Goal: Information Seeking & Learning: Check status

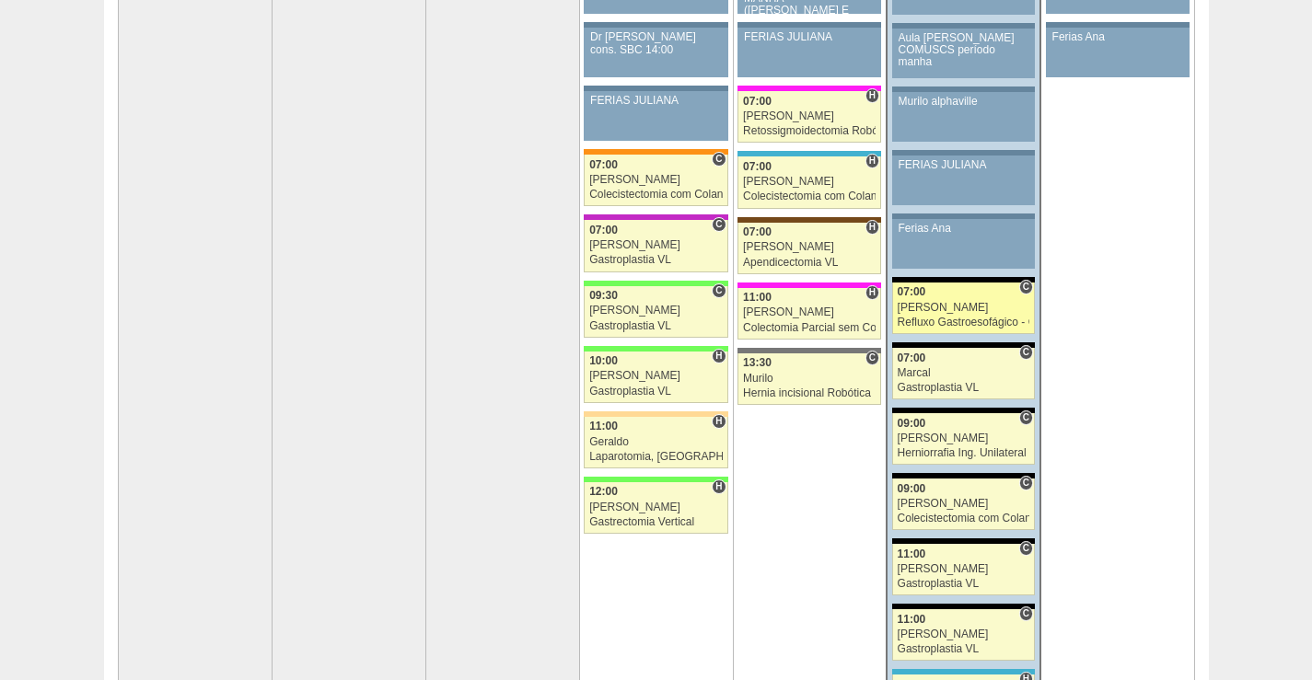
scroll to position [276, 0]
click at [962, 307] on div "[PERSON_NAME]" at bounding box center [964, 308] width 133 height 12
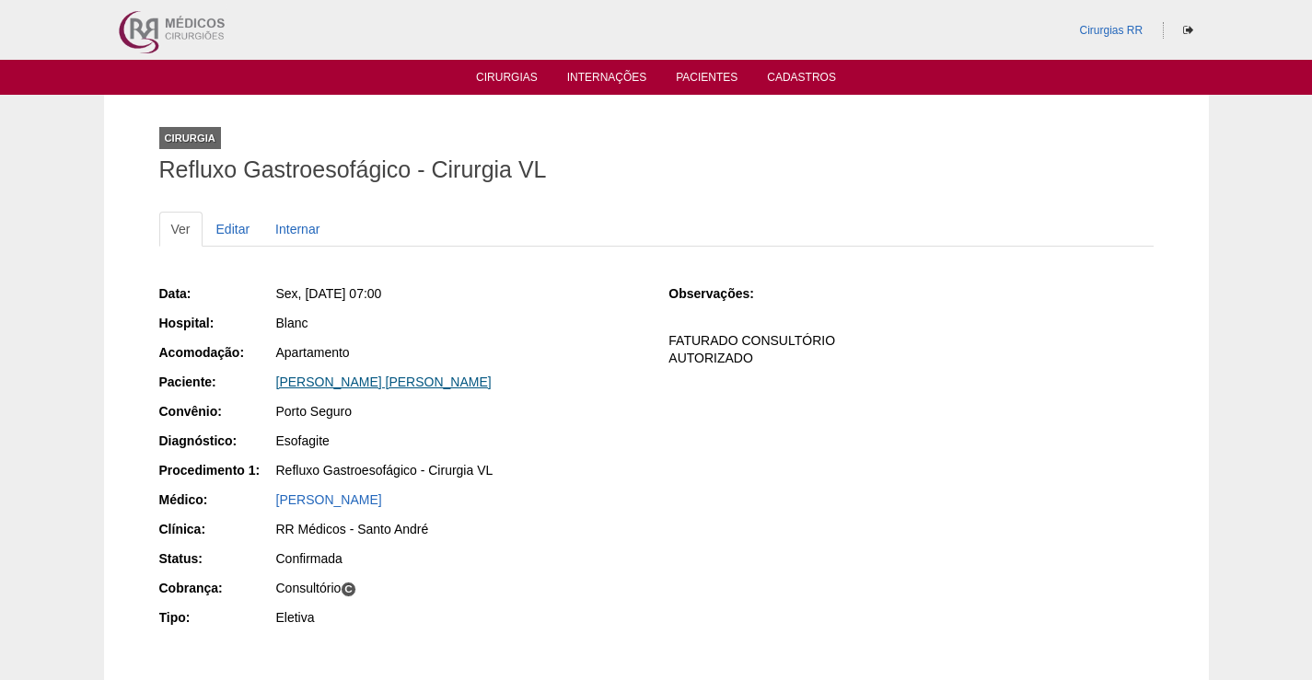
click at [445, 384] on link "RODRIGO SANTOS DE MENEZES" at bounding box center [383, 382] width 215 height 15
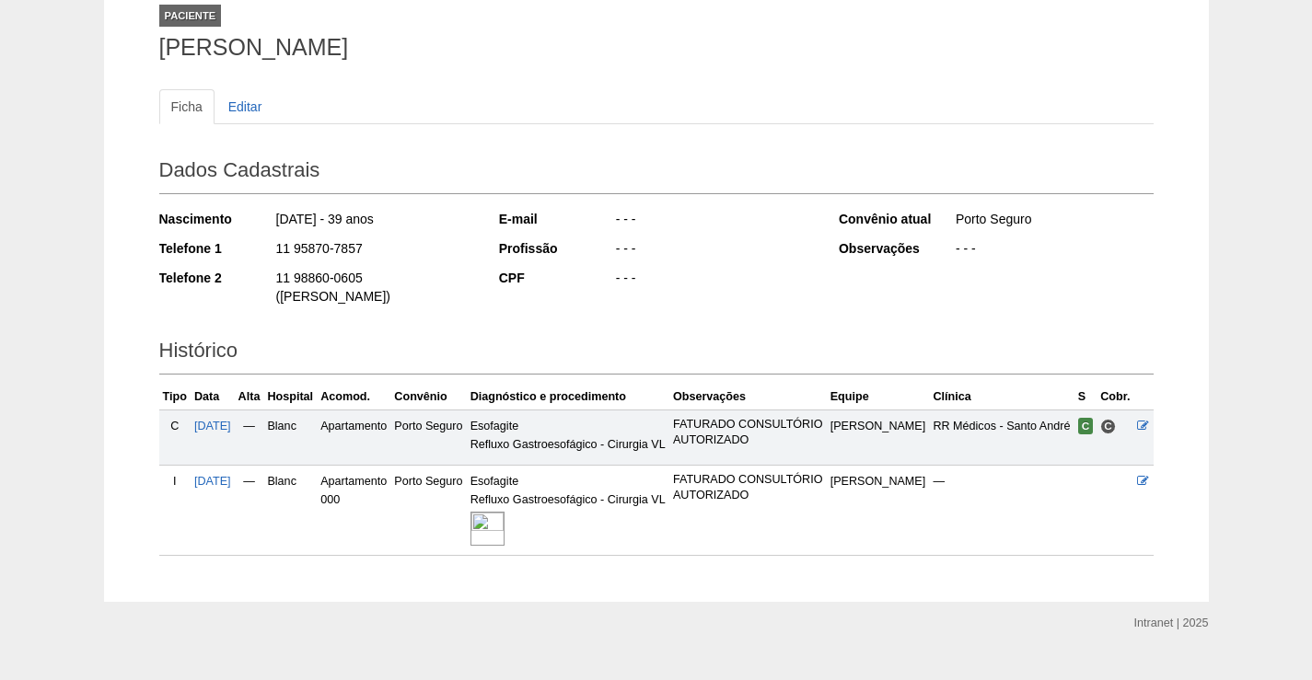
scroll to position [137, 0]
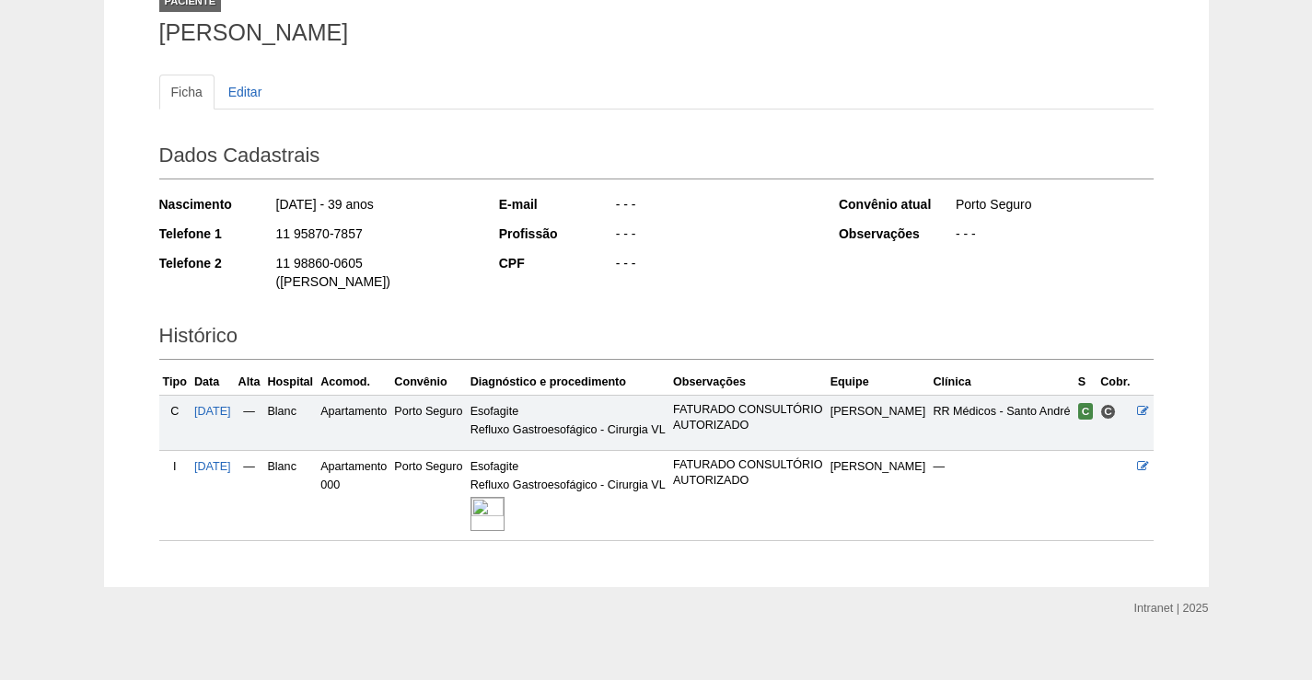
click at [505, 497] on img at bounding box center [487, 514] width 34 height 34
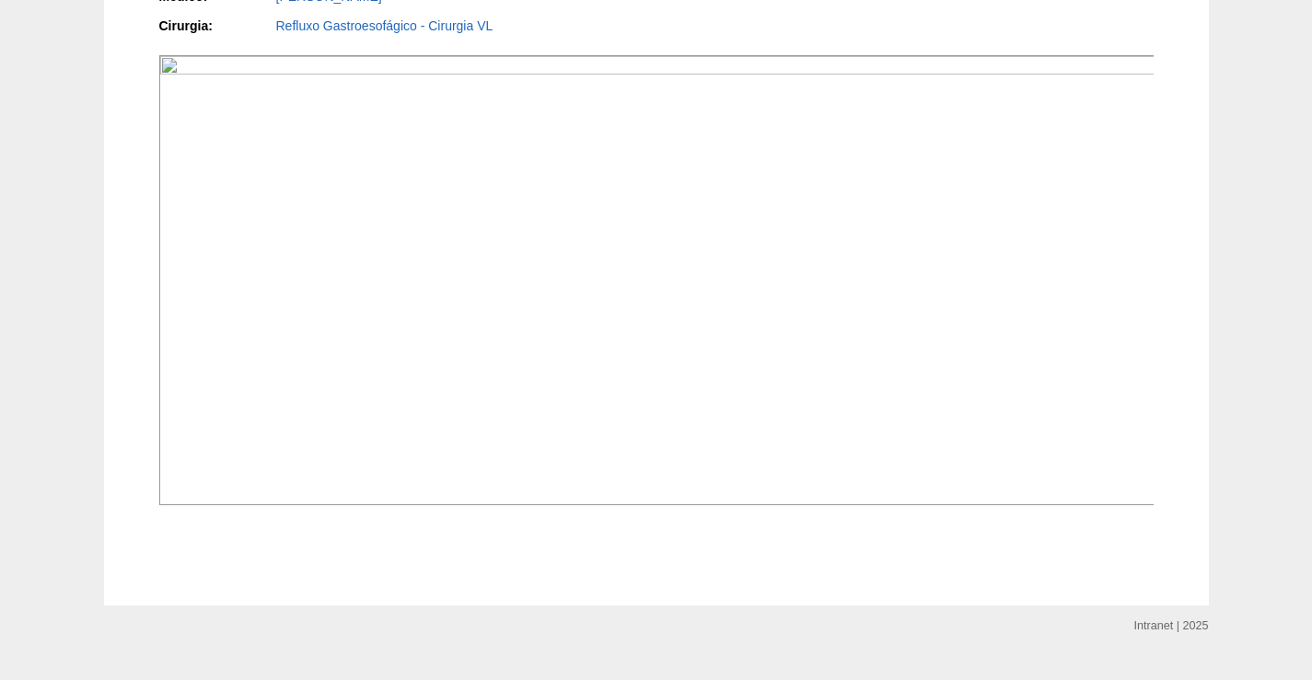
scroll to position [552, 0]
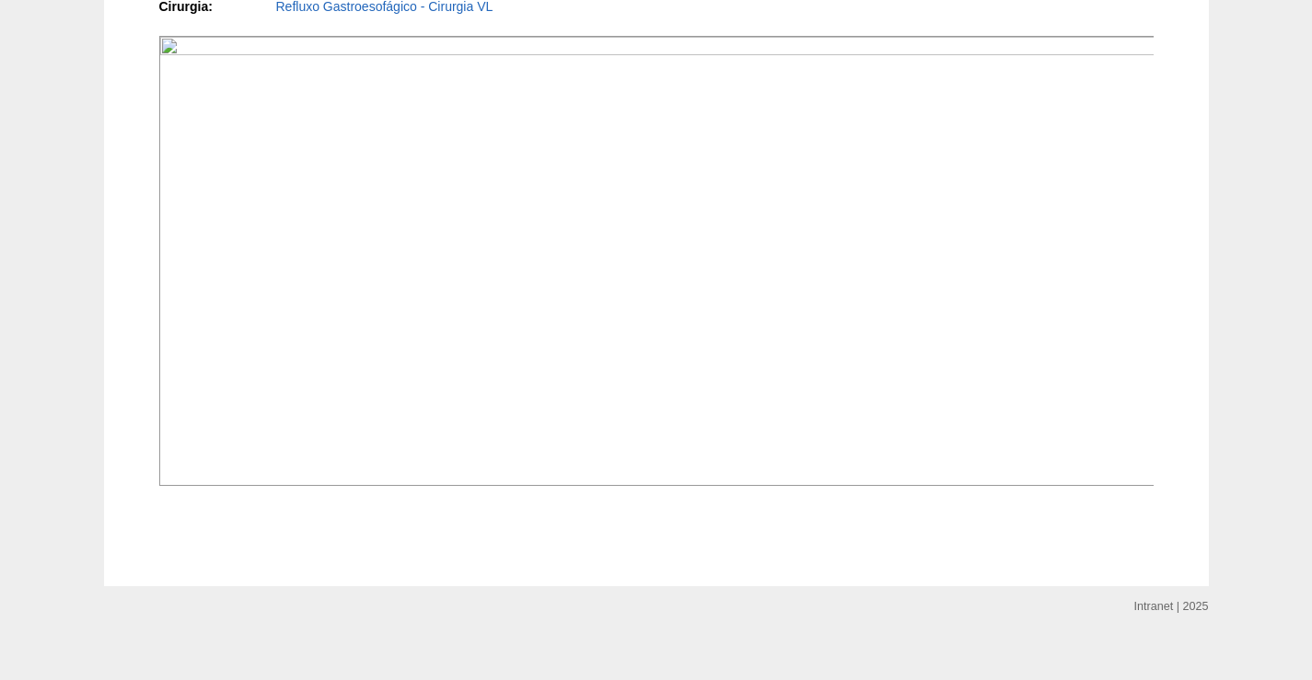
click at [839, 325] on img at bounding box center [657, 261] width 996 height 450
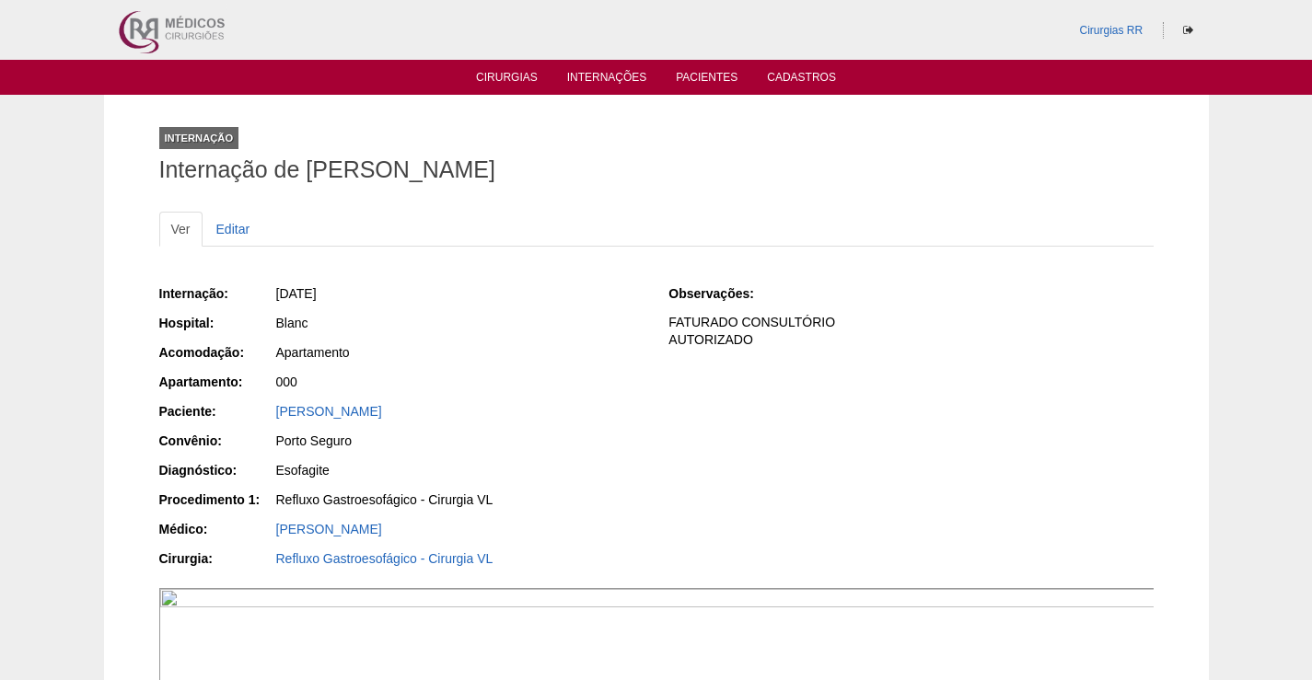
scroll to position [551, 0]
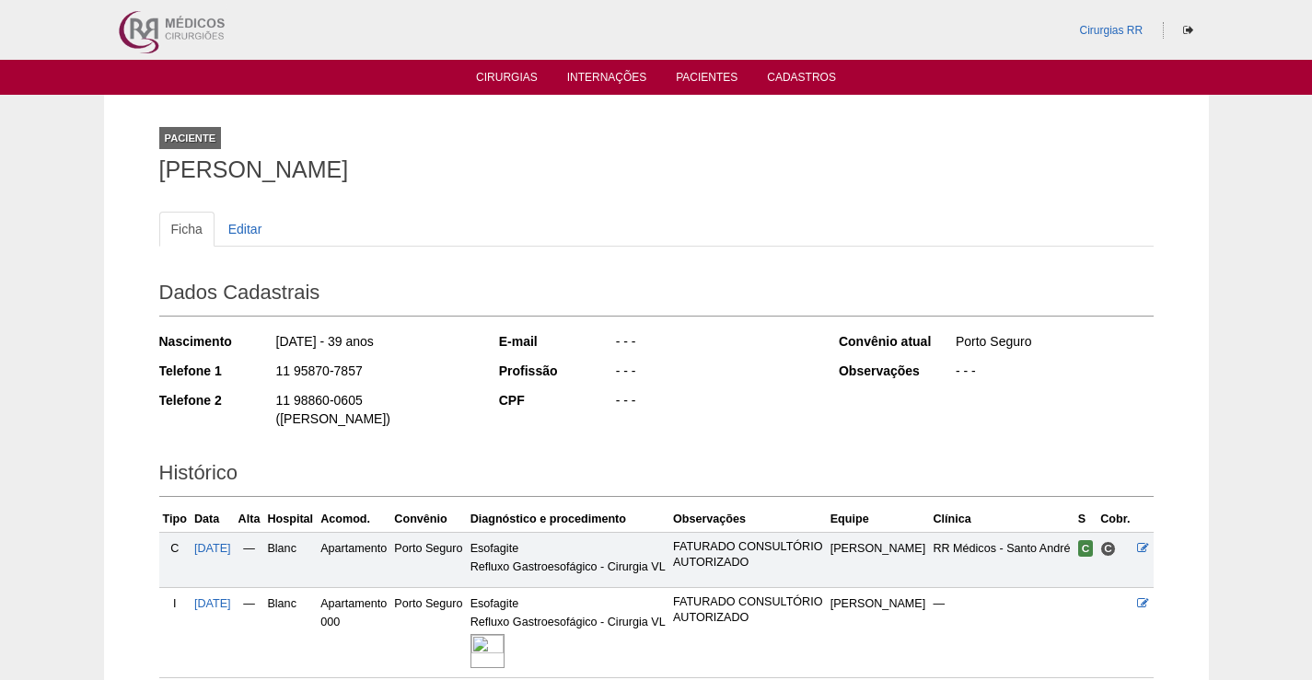
scroll to position [132, 0]
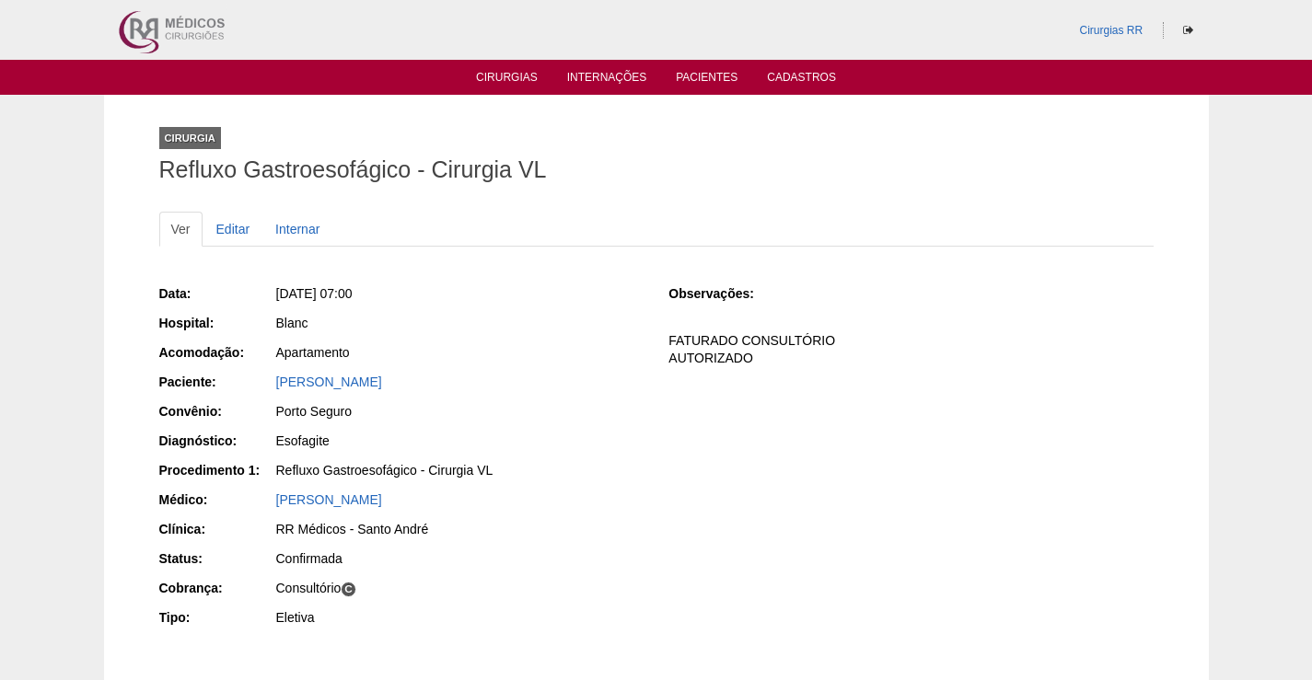
drag, startPoint x: 495, startPoint y: 376, endPoint x: 322, endPoint y: 429, distance: 181.1
click at [238, 374] on div "Paciente: RODRIGO SANTOS DE MENEZES" at bounding box center [401, 384] width 484 height 23
copy div "Paciente: RODRIGO SANTOS DE MENEZES"
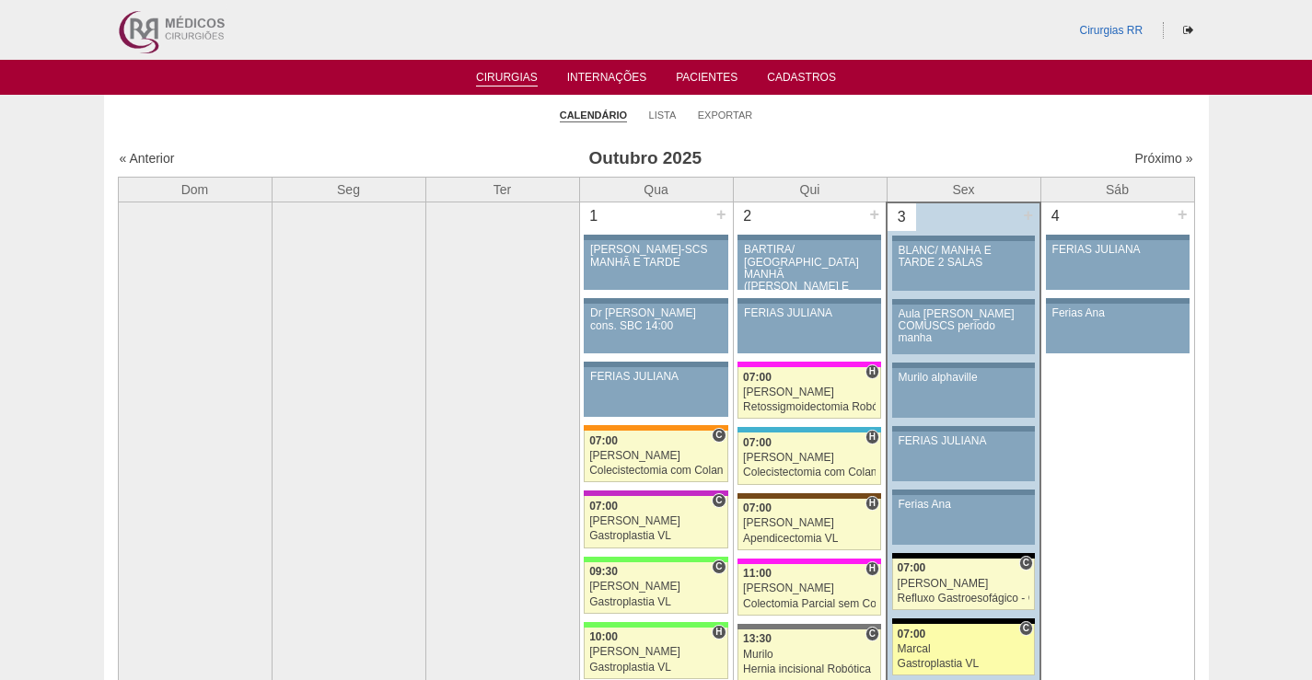
scroll to position [276, 0]
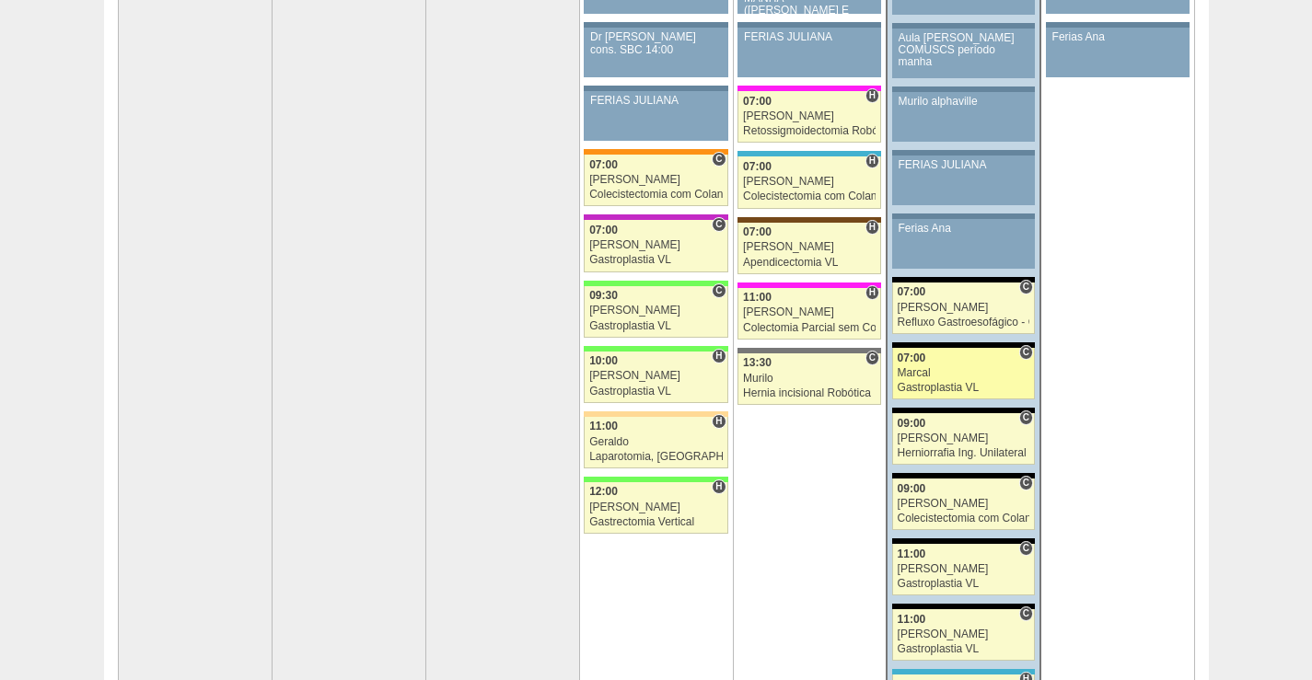
click at [988, 372] on div "Marcal" at bounding box center [964, 373] width 133 height 12
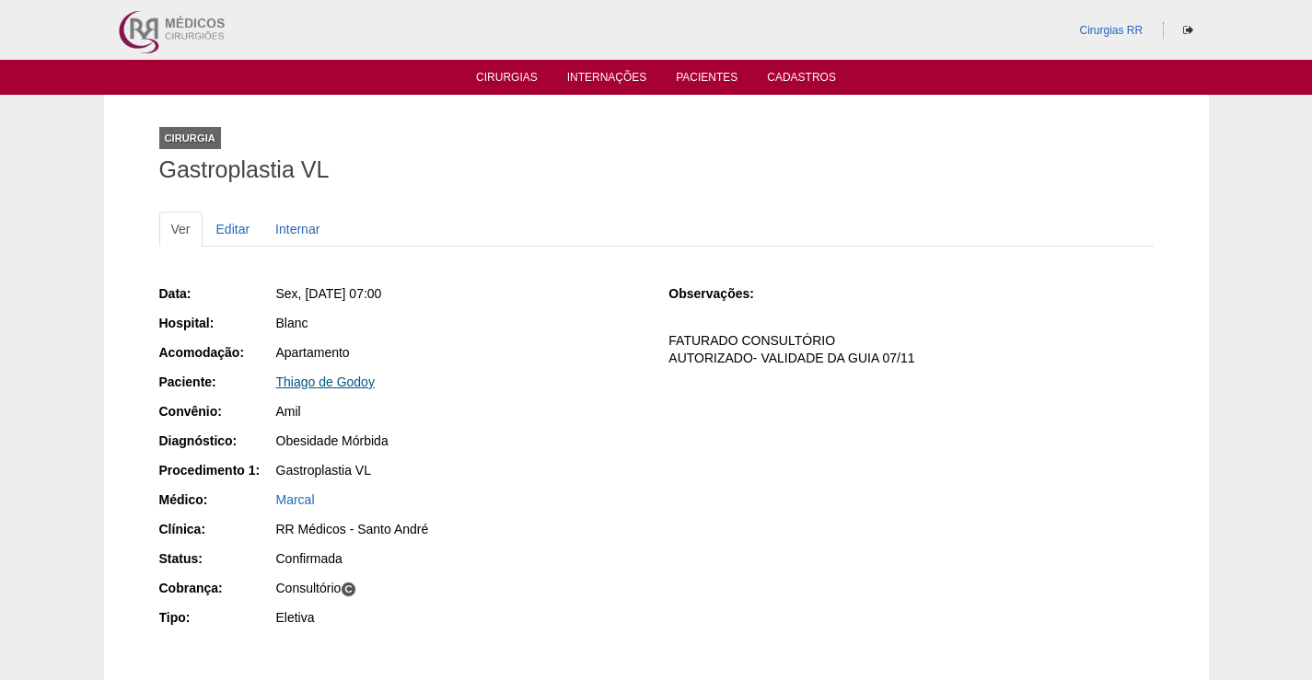
click at [353, 382] on link "Thiago de Godoy" at bounding box center [325, 382] width 99 height 15
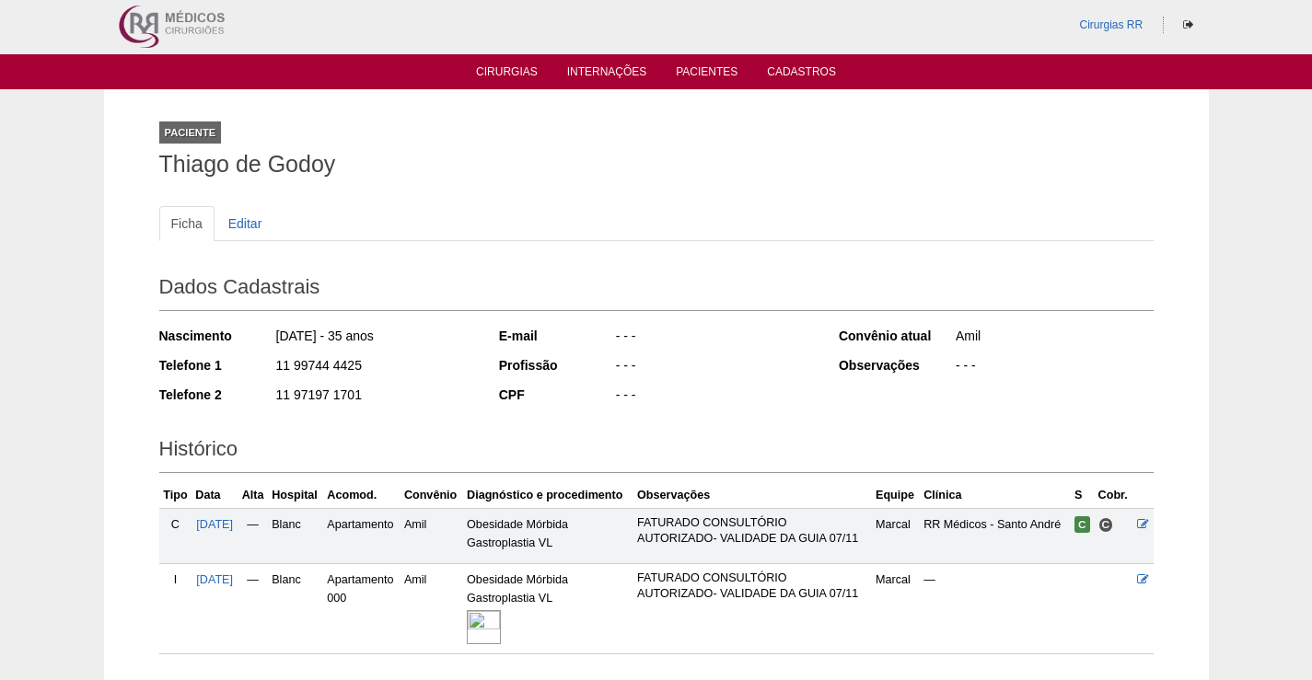
scroll to position [137, 0]
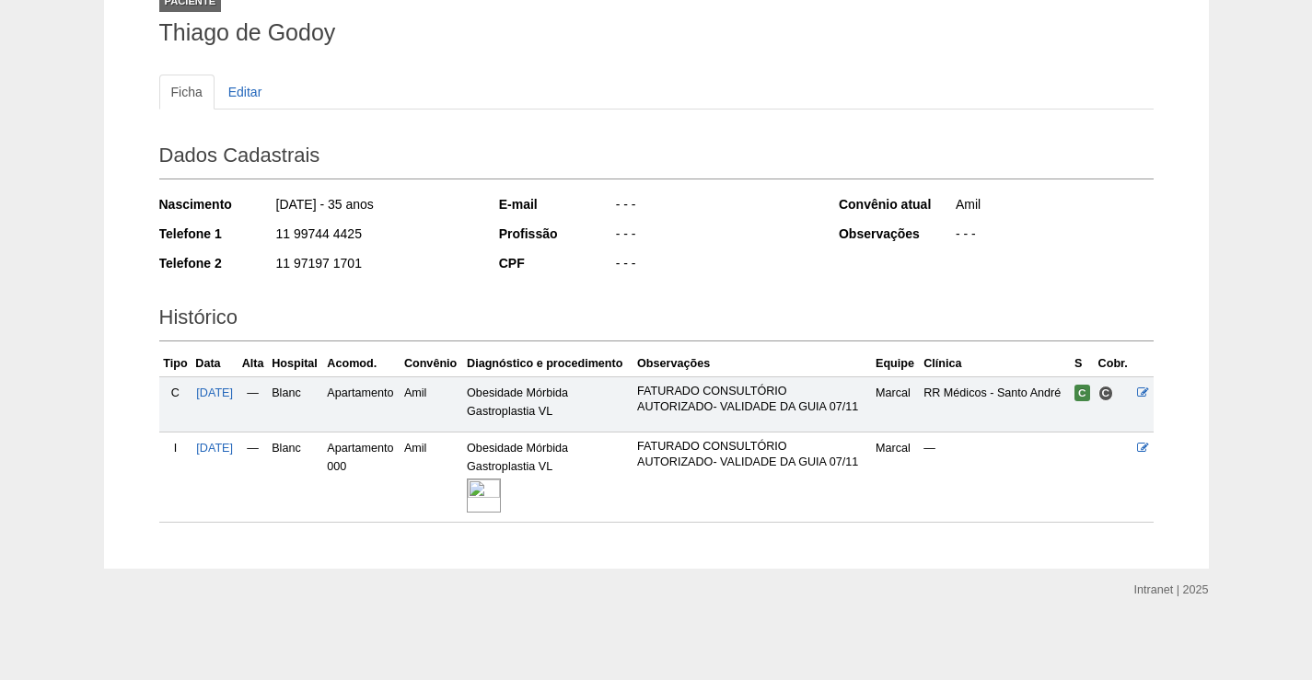
click at [489, 493] on img at bounding box center [484, 496] width 34 height 34
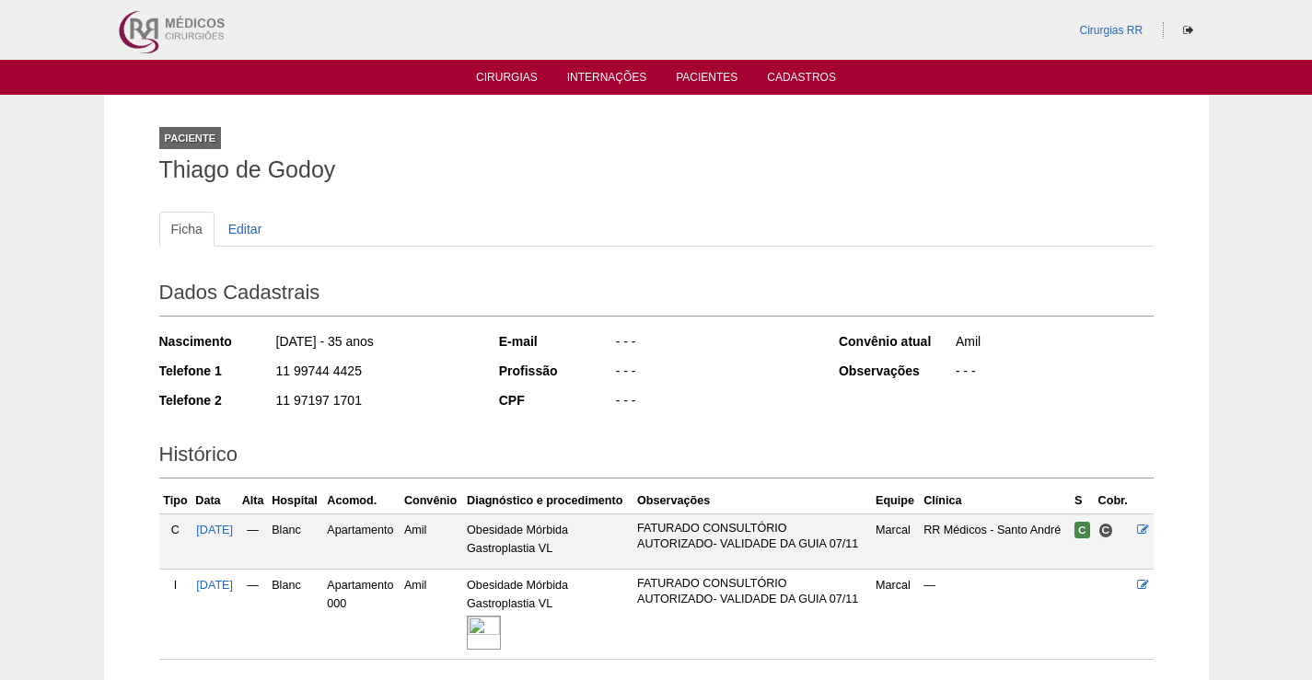
scroll to position [132, 0]
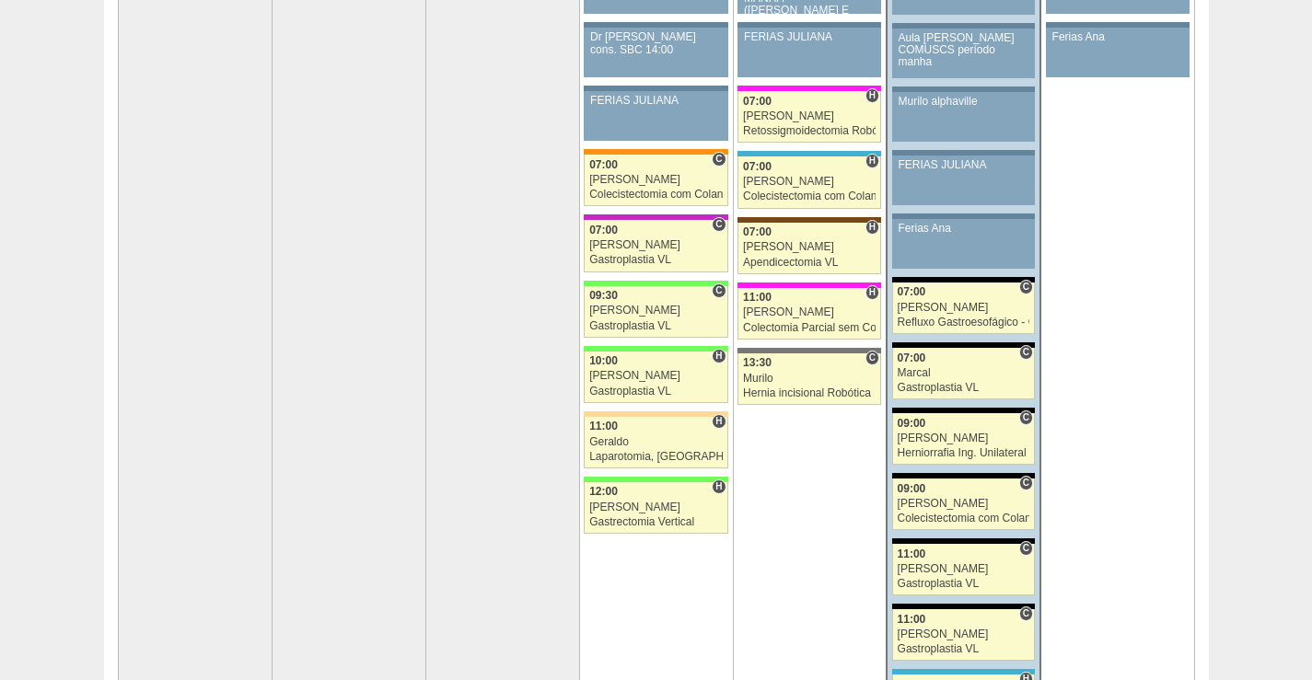
scroll to position [276, 0]
click at [973, 498] on div "[PERSON_NAME]" at bounding box center [964, 504] width 133 height 12
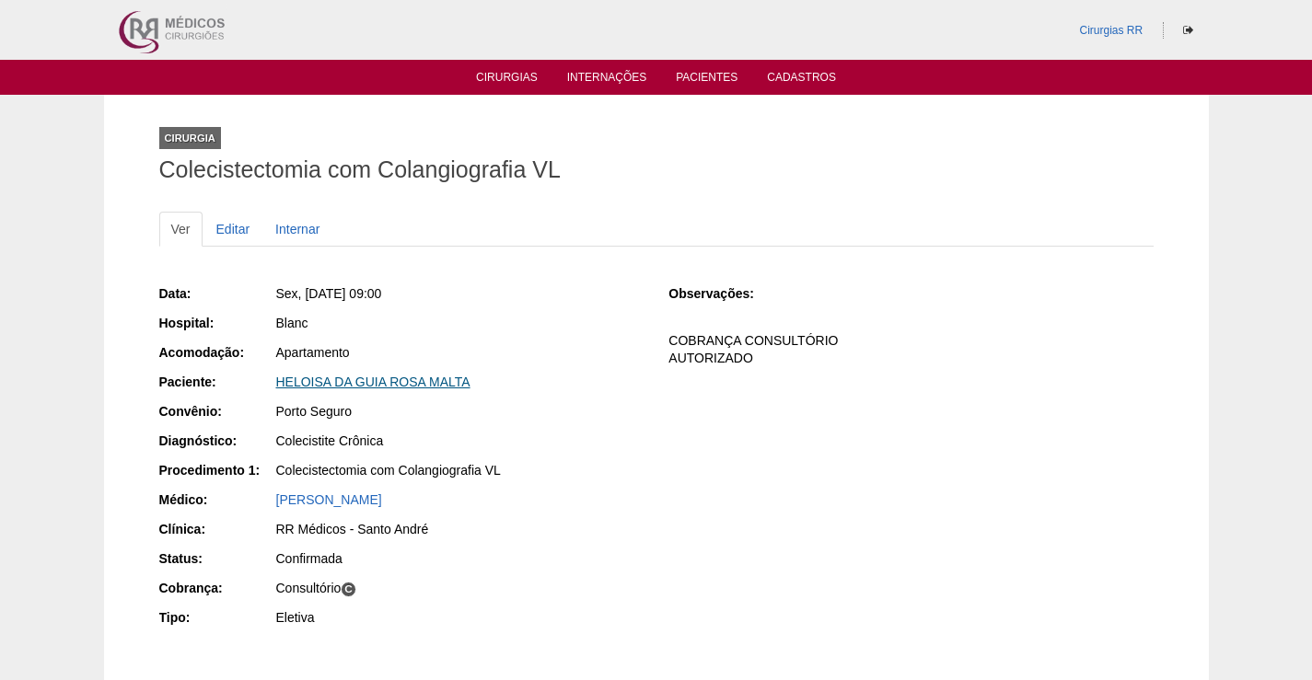
click at [379, 384] on link "HELOISA DA GUIA ROSA MALTA" at bounding box center [373, 382] width 194 height 15
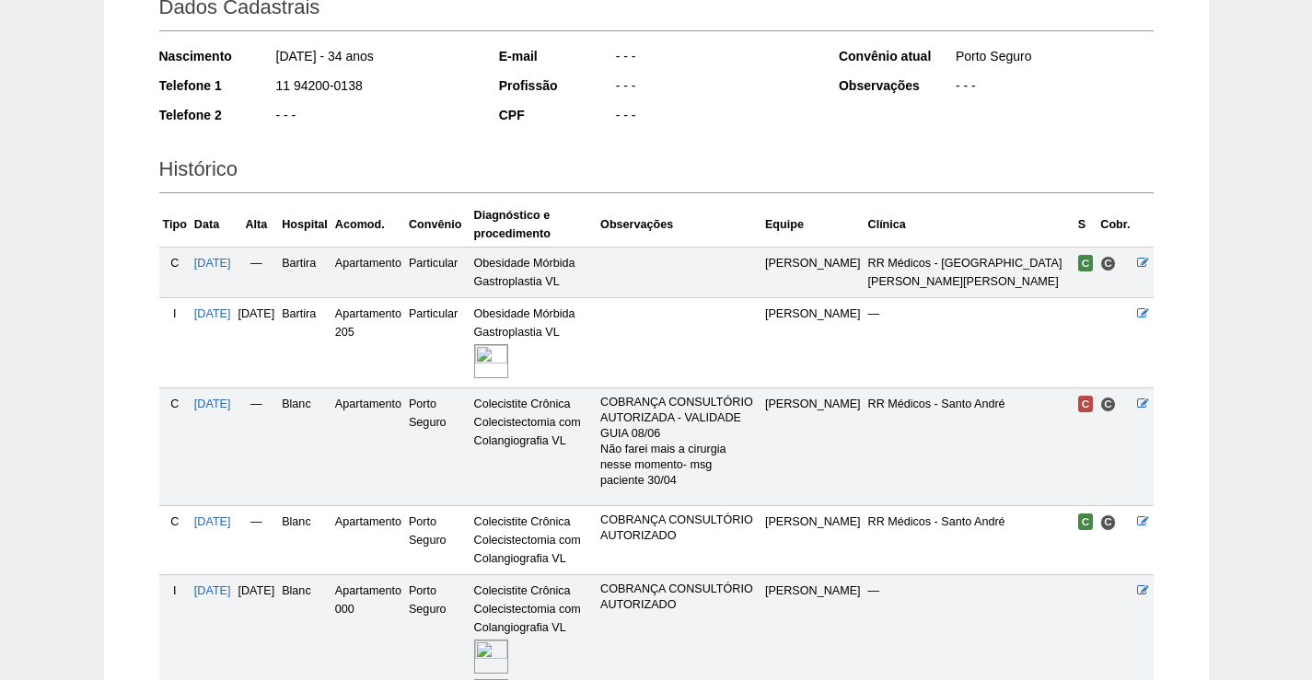
scroll to position [455, 0]
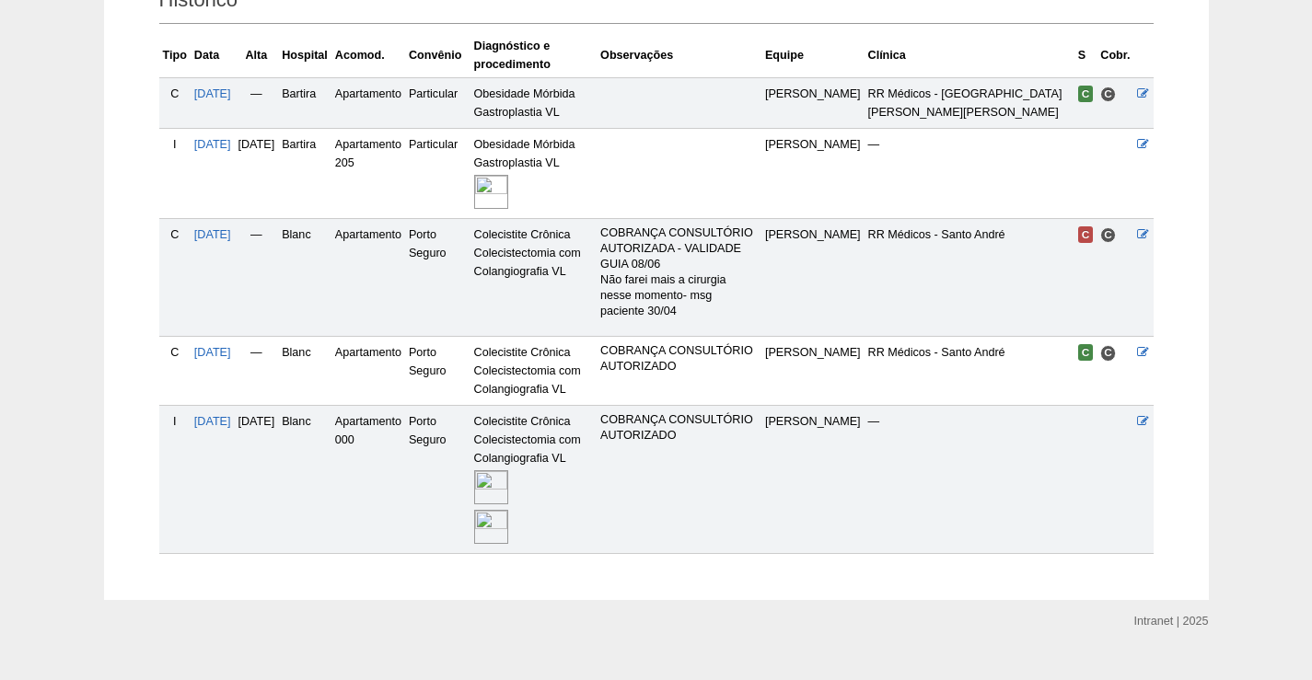
click at [508, 470] on img at bounding box center [491, 487] width 34 height 34
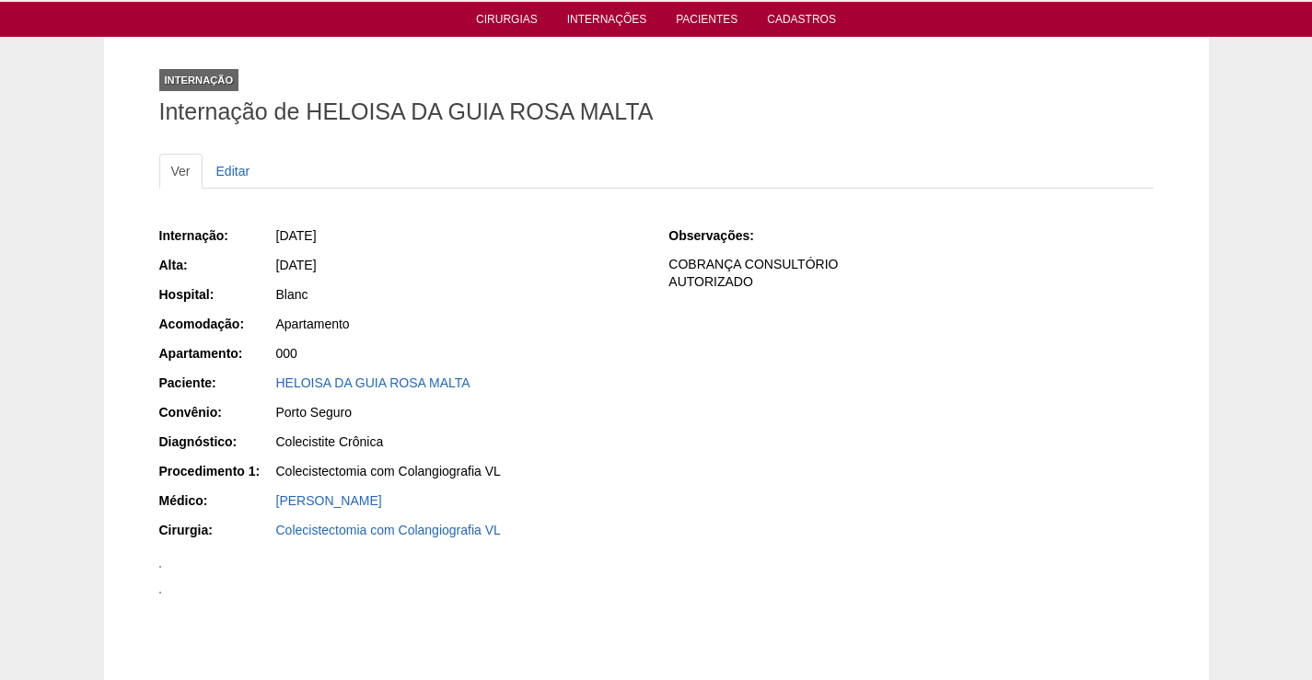
scroll to position [92, 0]
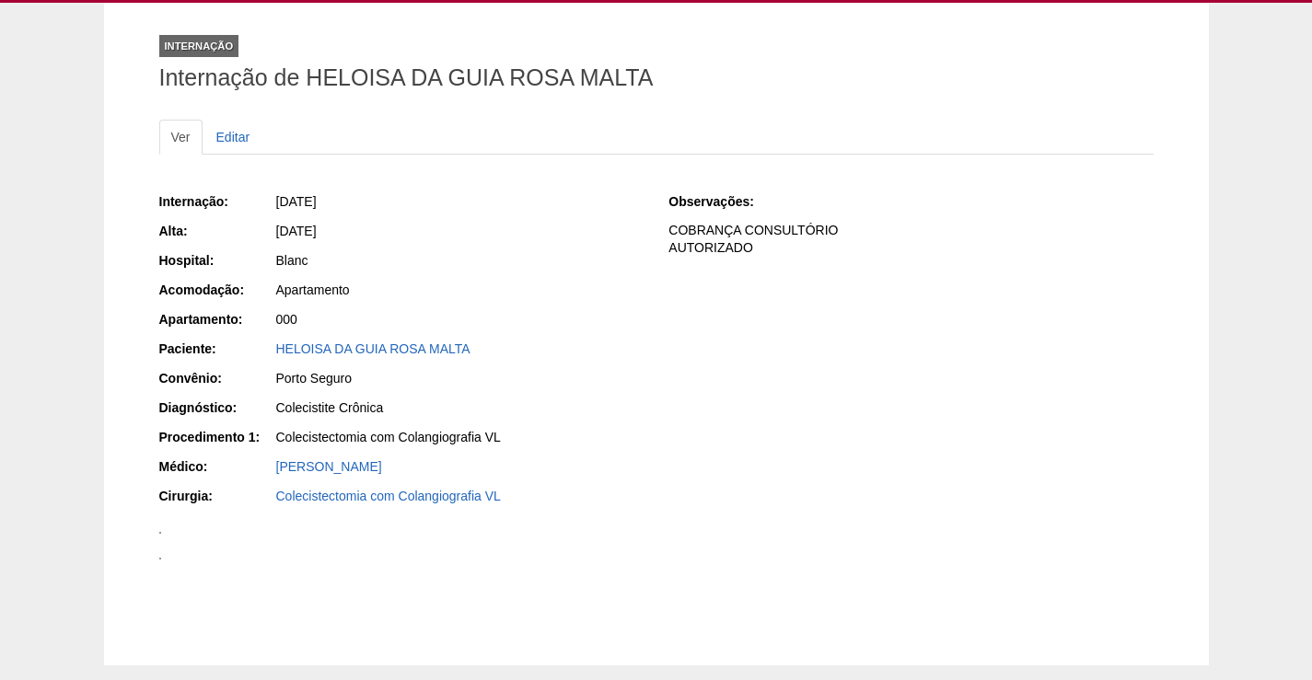
click at [161, 534] on img at bounding box center [160, 533] width 2 height 2
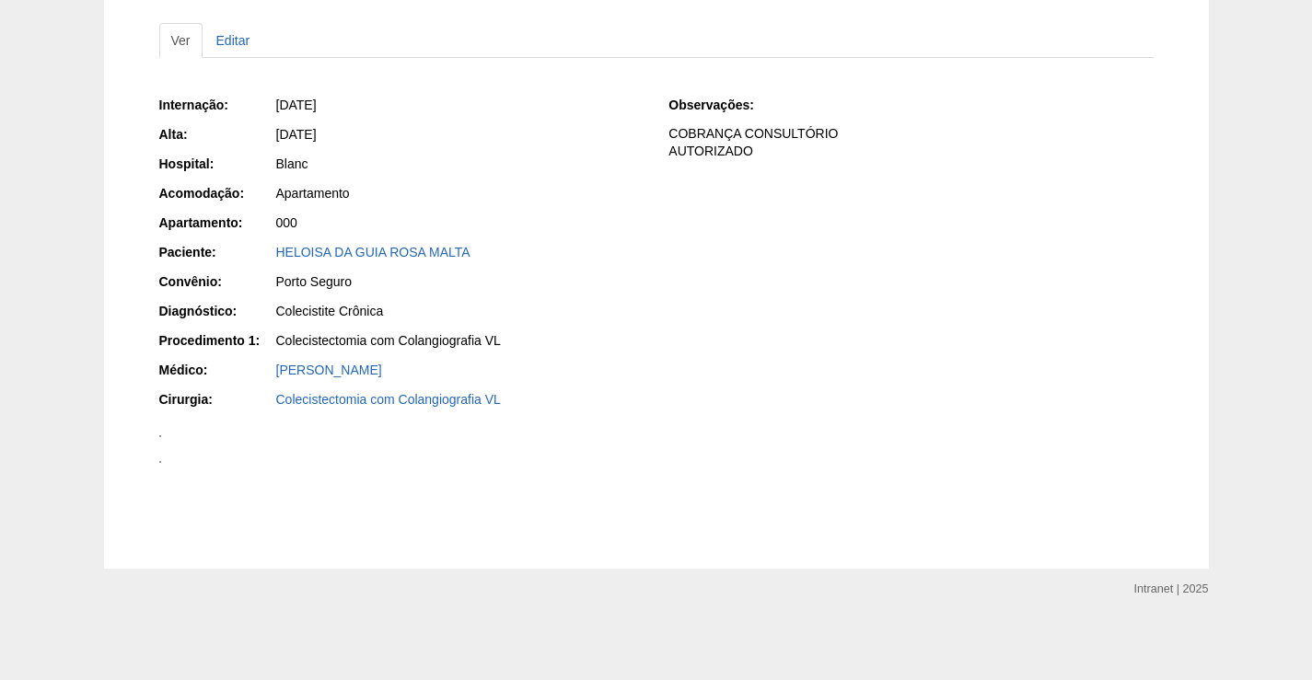
scroll to position [1626, 0]
click at [161, 461] on img at bounding box center [160, 462] width 2 height 2
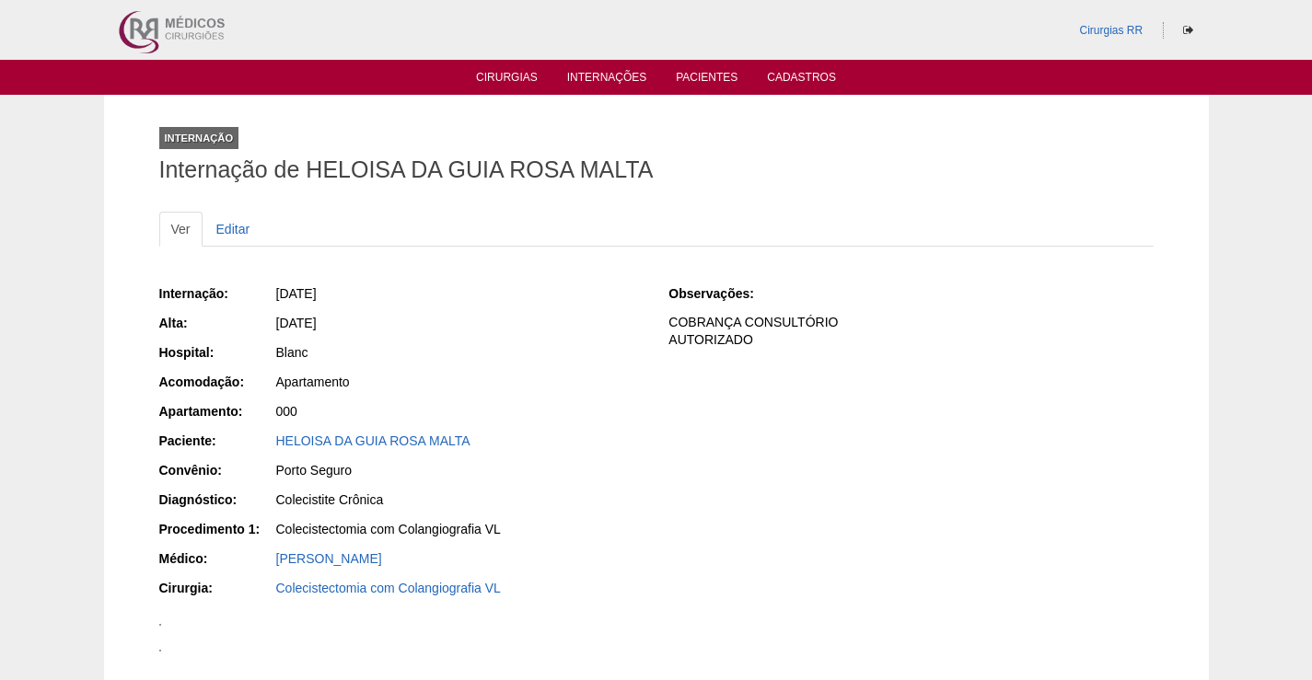
scroll to position [1626, 0]
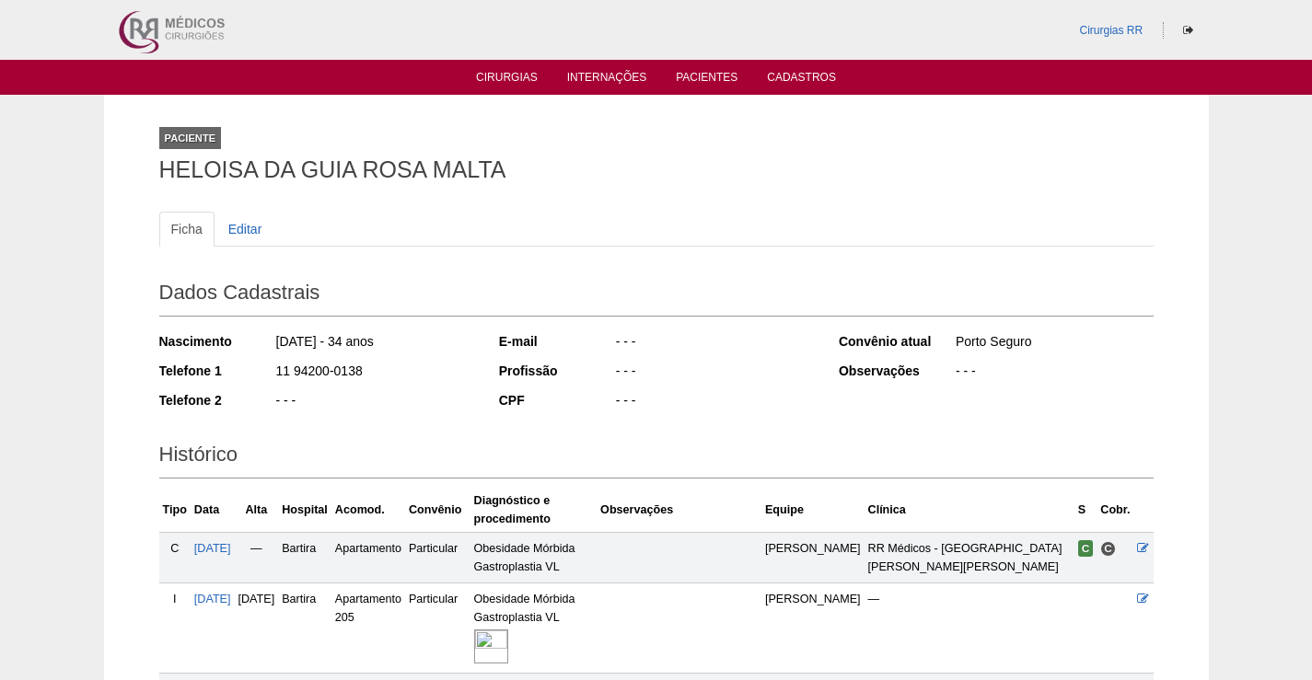
scroll to position [448, 0]
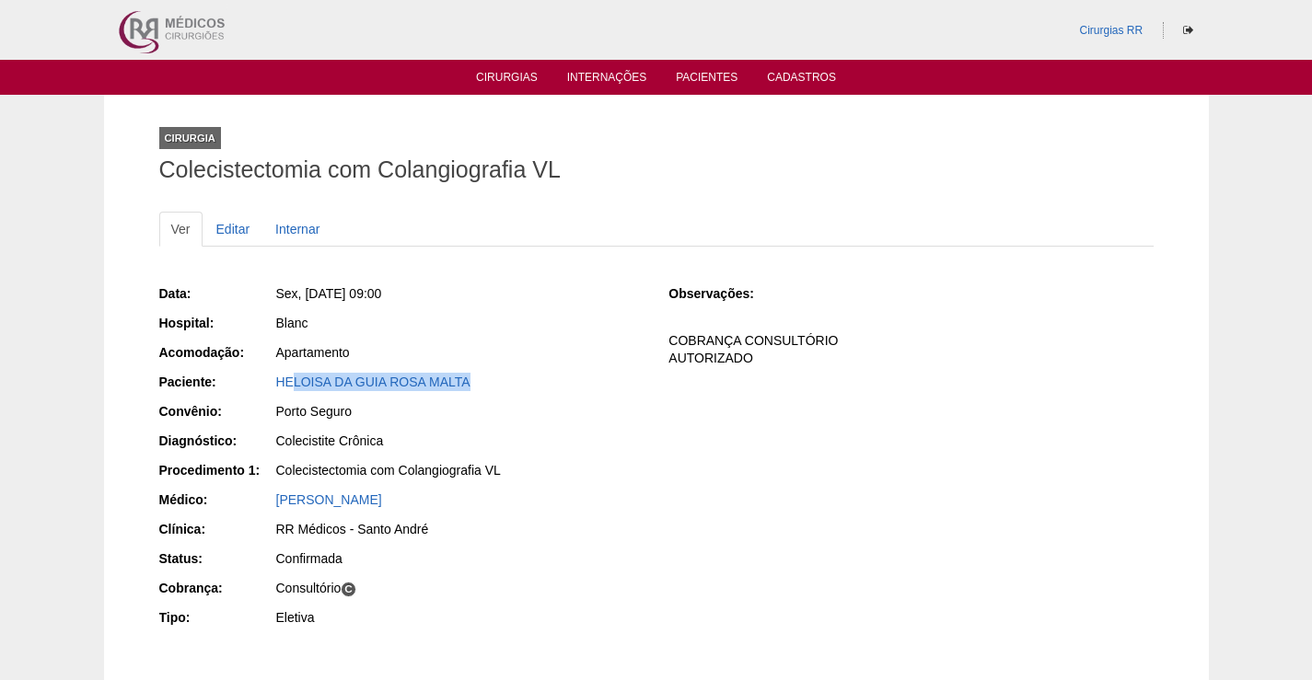
drag, startPoint x: 507, startPoint y: 383, endPoint x: 296, endPoint y: 392, distance: 211.0
click at [296, 392] on div "HELOISA DA GUIA ROSA MALTA" at bounding box center [458, 384] width 369 height 23
click at [582, 345] on div "Apartamento" at bounding box center [459, 352] width 367 height 18
drag, startPoint x: 483, startPoint y: 378, endPoint x: 213, endPoint y: 395, distance: 271.2
click at [213, 395] on div "Paciente: HELOISA DA GUIA ROSA MALTA" at bounding box center [401, 384] width 484 height 23
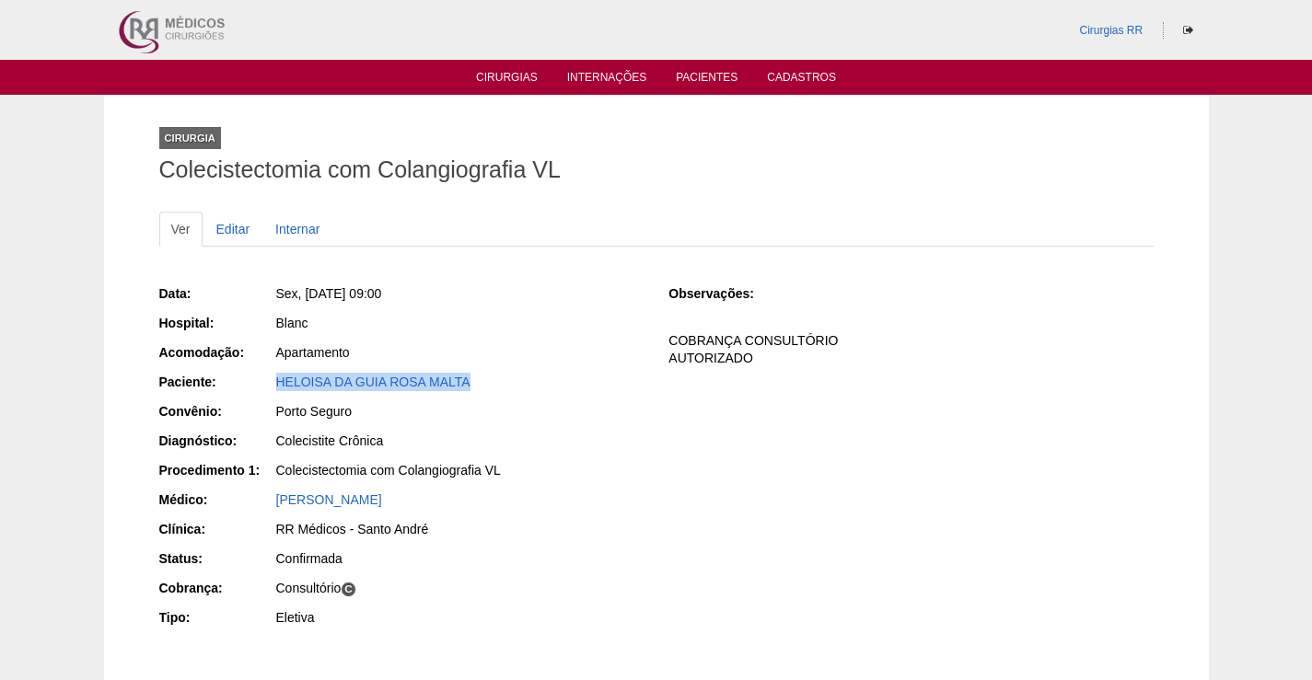
copy link "HELOISA DA GUIA ROSA MALTA"
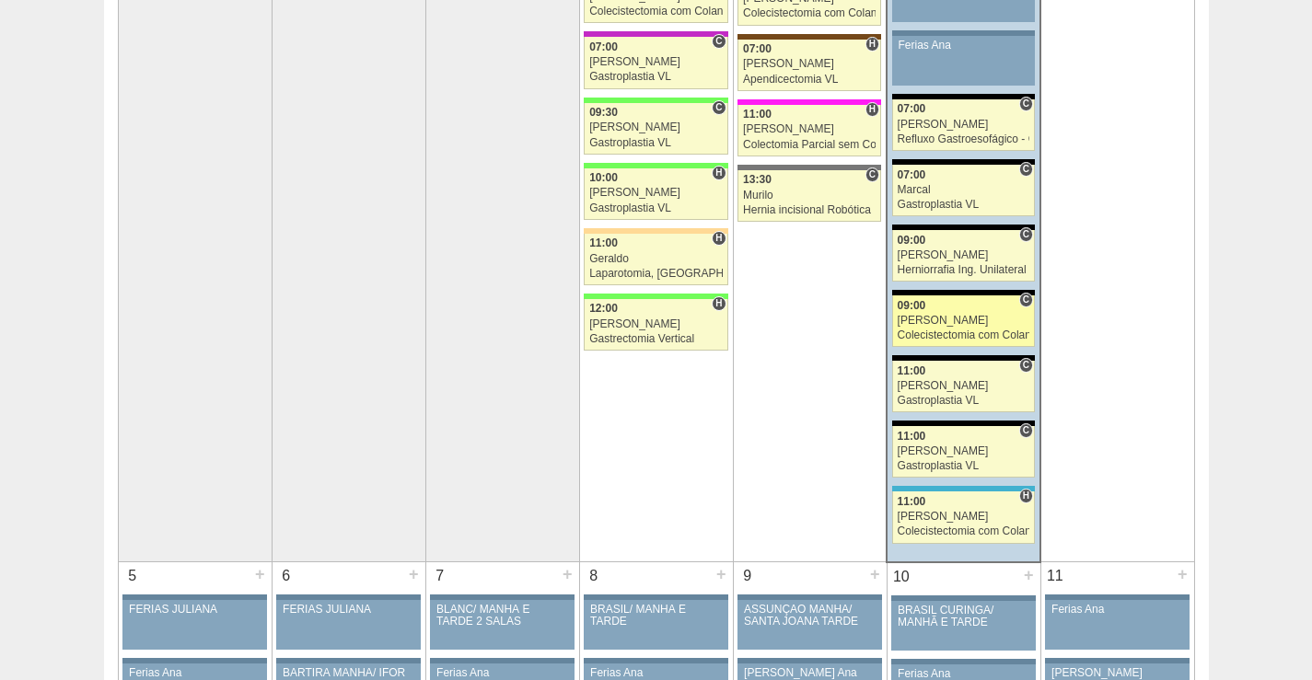
scroll to position [460, 0]
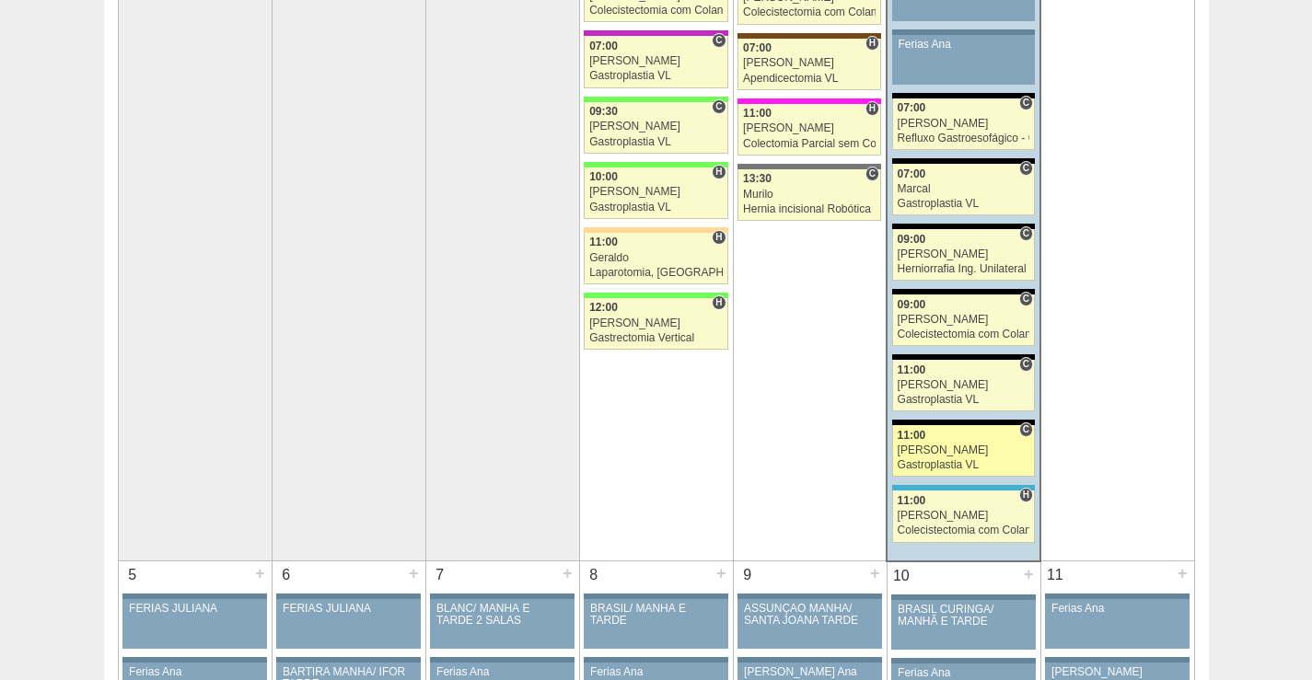
click at [979, 437] on div "11:00" at bounding box center [964, 436] width 133 height 12
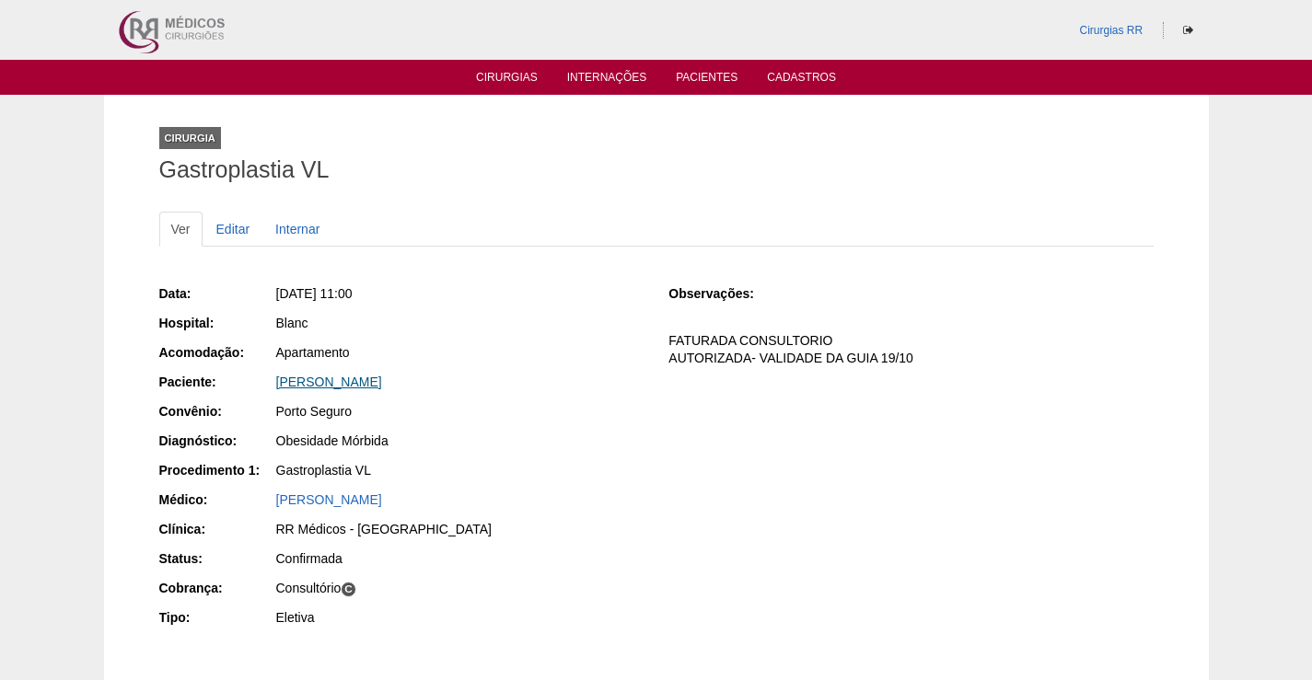
click at [382, 379] on link "[PERSON_NAME]" at bounding box center [329, 382] width 106 height 15
drag, startPoint x: 519, startPoint y: 379, endPoint x: 230, endPoint y: 386, distance: 289.2
click at [231, 385] on div "Paciente: [PERSON_NAME]" at bounding box center [401, 384] width 484 height 23
copy div "Paciente: [PERSON_NAME]"
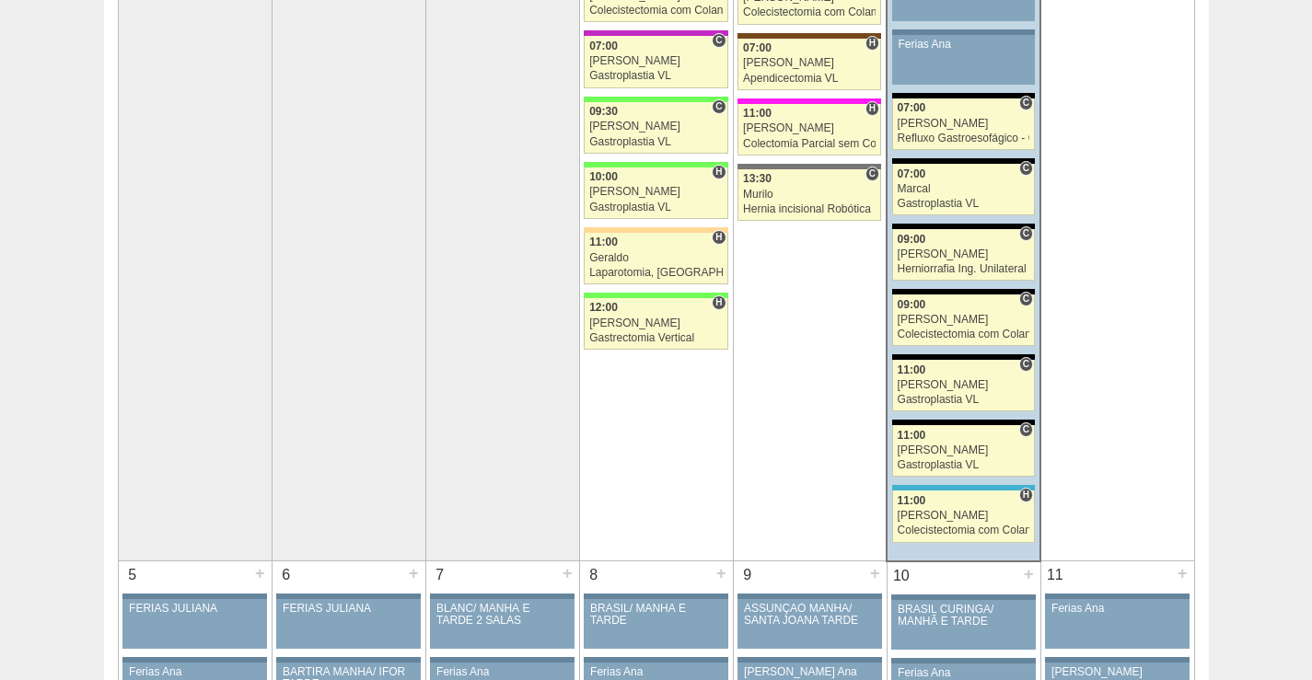
scroll to position [460, 0]
